Goal: Task Accomplishment & Management: Use online tool/utility

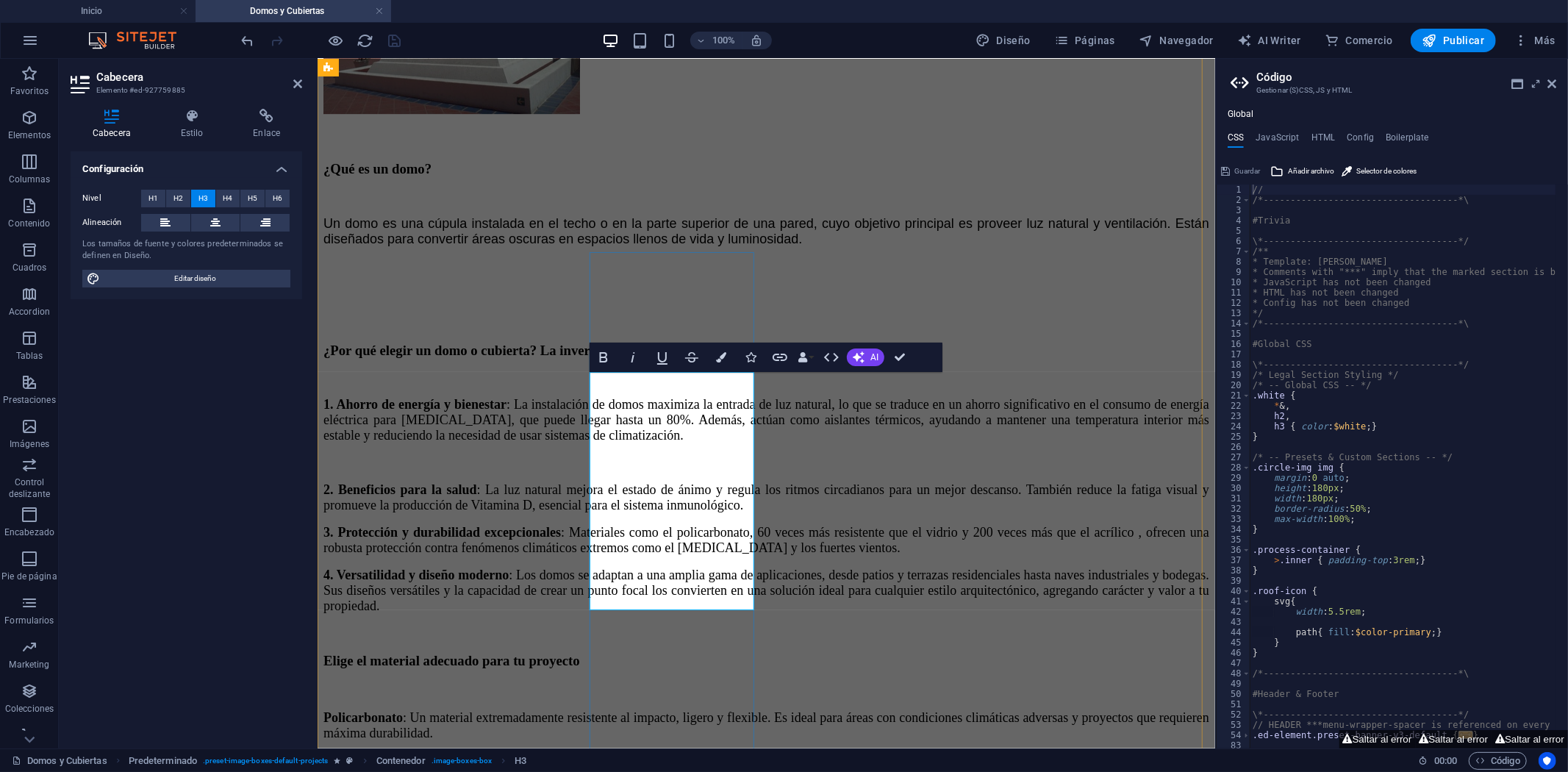
click at [224, 197] on span "H4" at bounding box center [227, 198] width 9 height 18
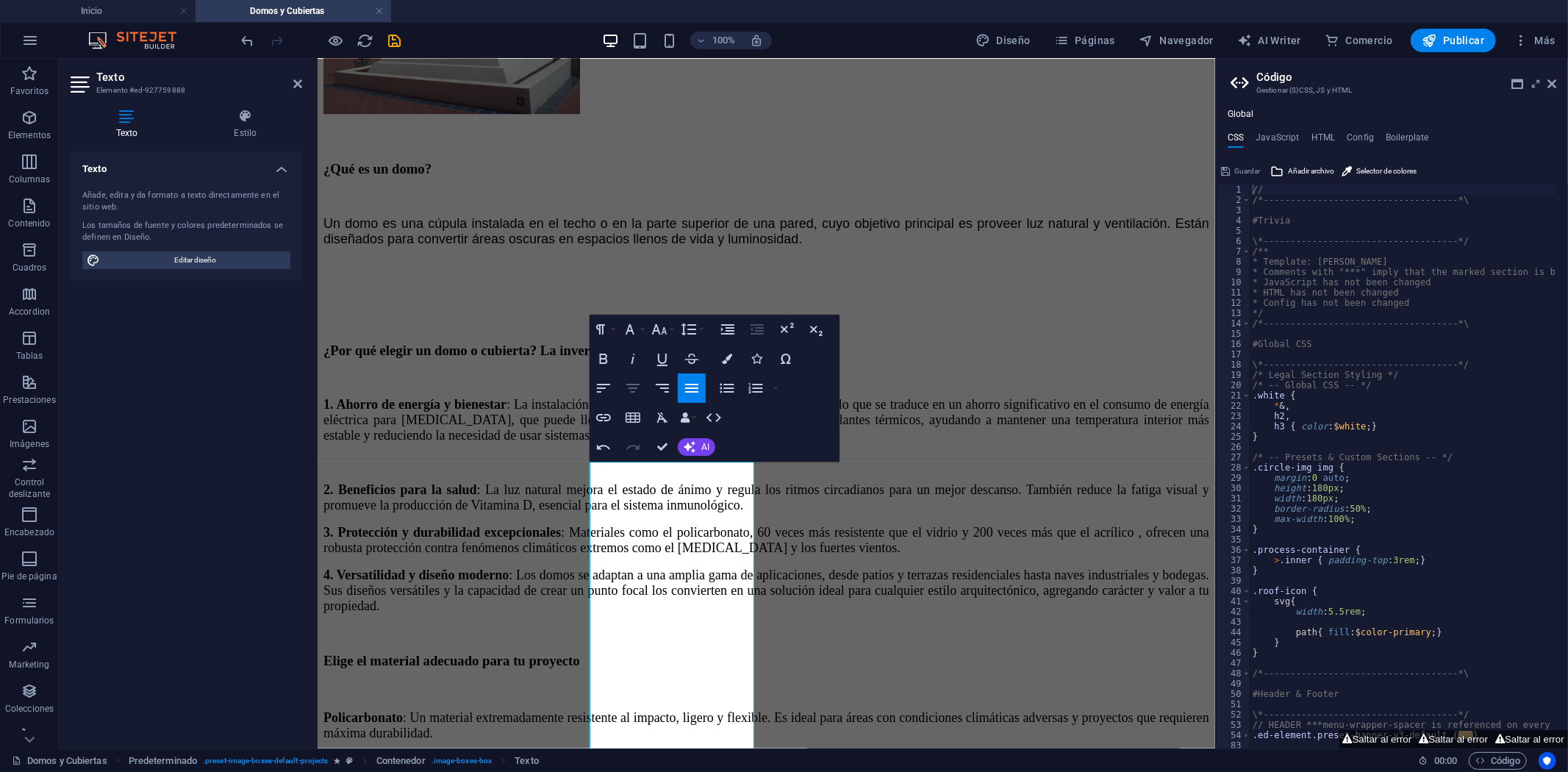
click at [640, 390] on icon "button" at bounding box center [633, 388] width 18 height 18
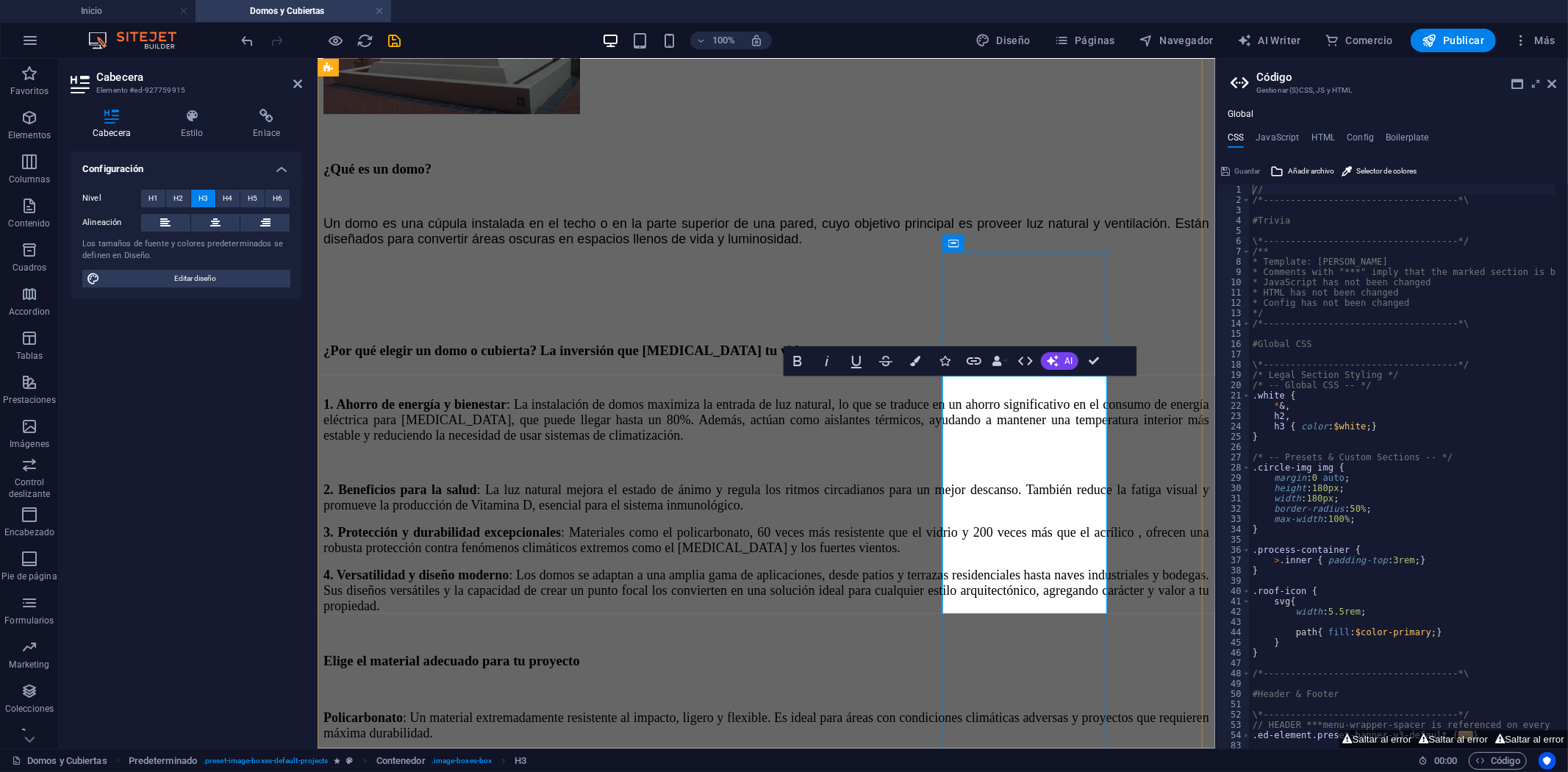
click at [222, 200] on button "H4" at bounding box center [228, 198] width 25 height 18
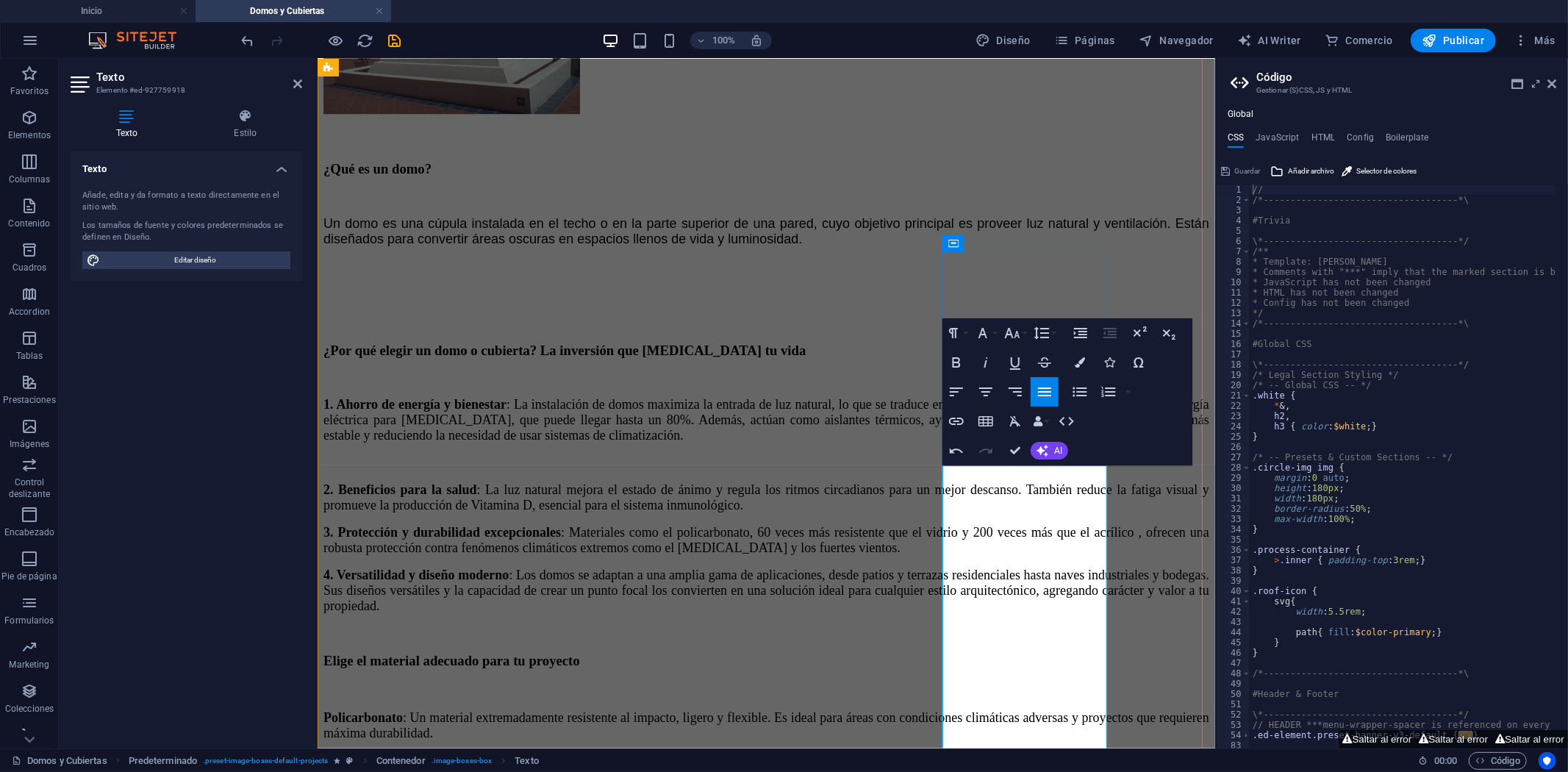
drag, startPoint x: 1033, startPoint y: 527, endPoint x: 1328, endPoint y: 502, distance: 296.1
click at [987, 391] on icon "button" at bounding box center [985, 391] width 13 height 8
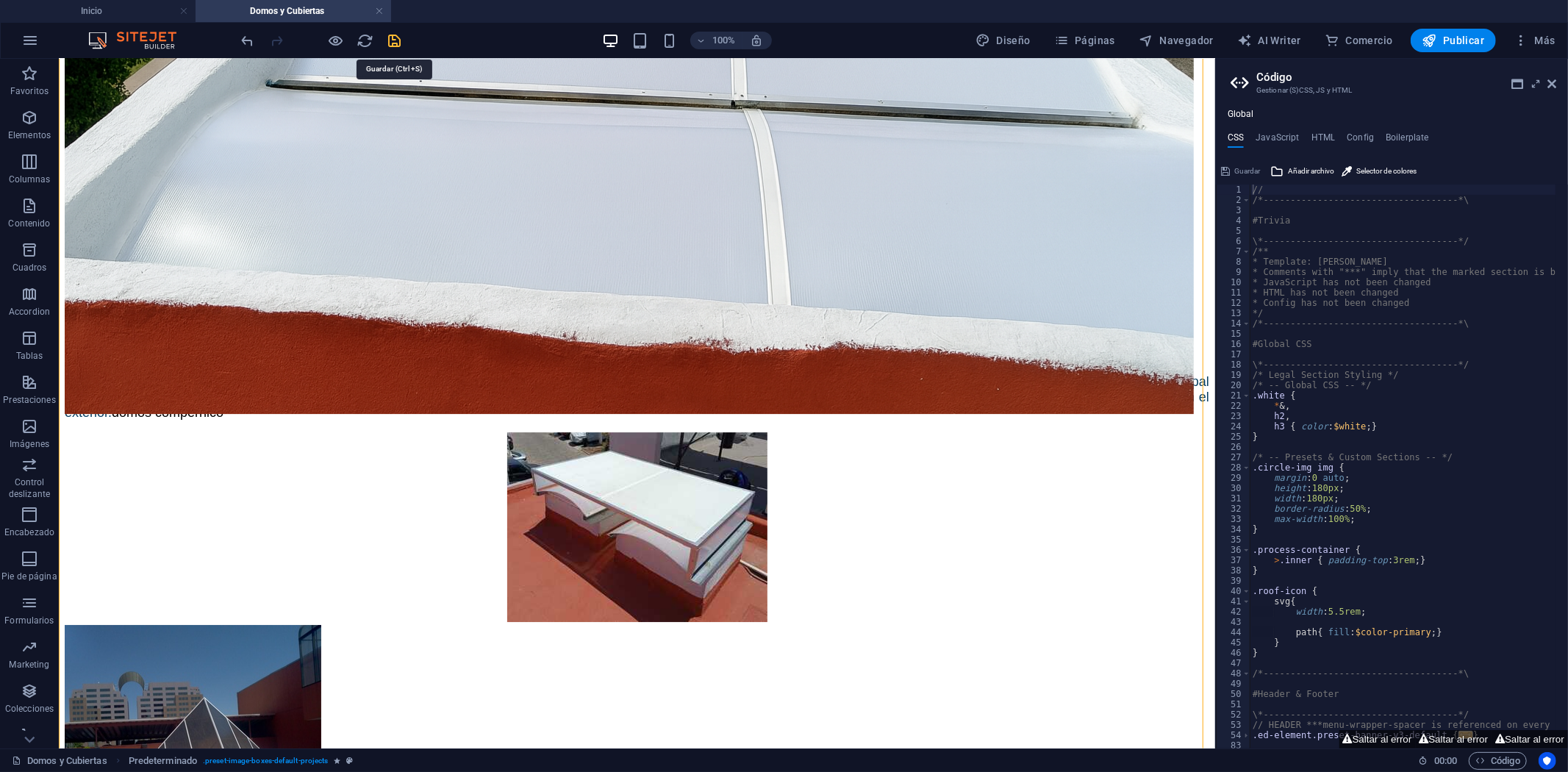
click at [389, 43] on icon "save" at bounding box center [395, 41] width 17 height 17
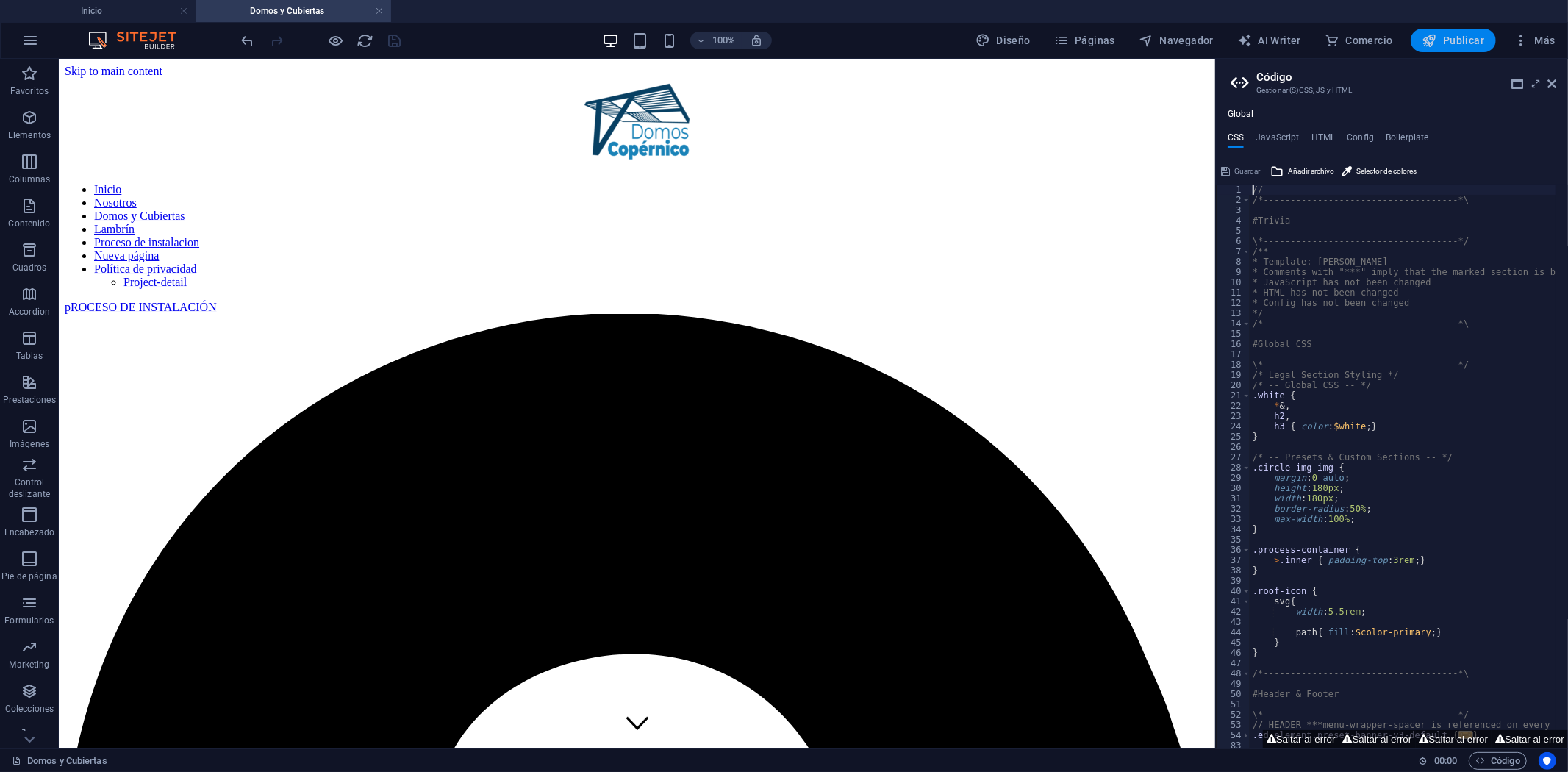
click at [1450, 46] on span "Publicar" at bounding box center [1453, 40] width 62 height 15
